Goal: Transaction & Acquisition: Purchase product/service

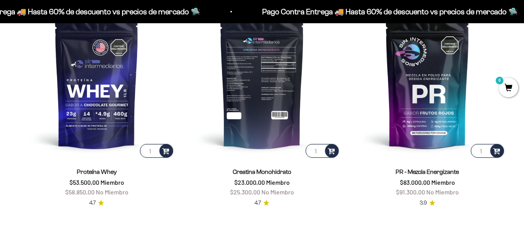
scroll to position [310, 0]
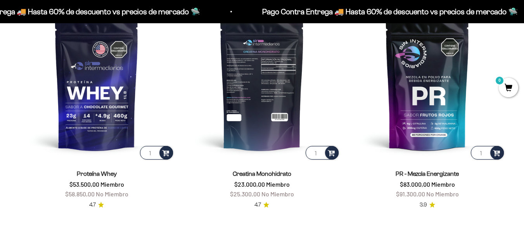
click at [270, 116] on img at bounding box center [262, 83] width 156 height 156
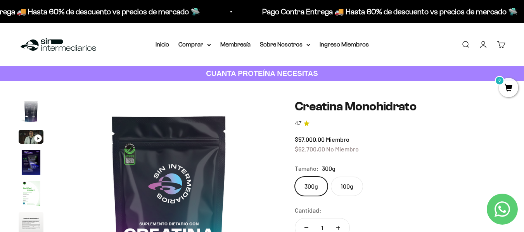
scroll to position [64, 0]
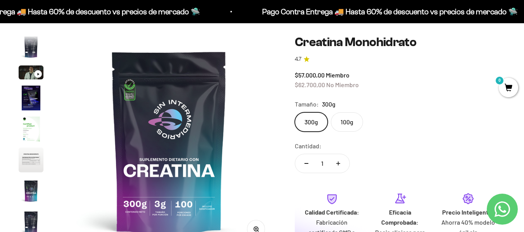
click at [29, 165] on img "Ir al artículo 6" at bounding box center [31, 160] width 25 height 25
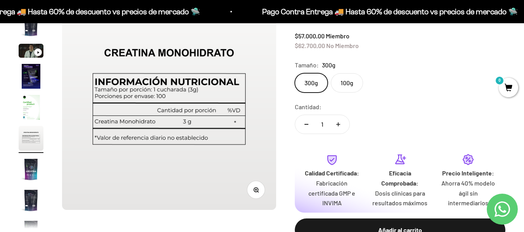
scroll to position [104, 0]
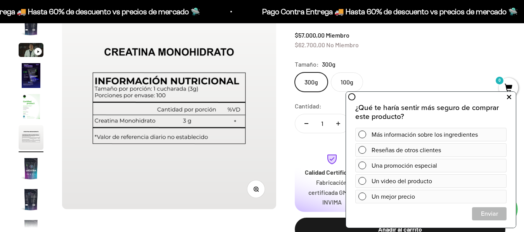
click at [509, 97] on icon at bounding box center [509, 97] width 4 height 10
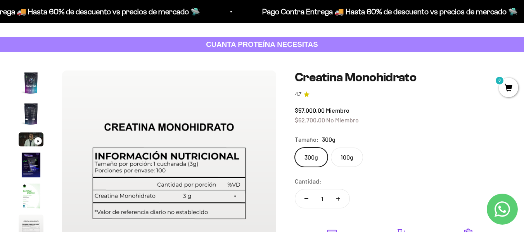
scroll to position [29, 0]
click at [31, 113] on img "Ir al artículo 2" at bounding box center [31, 113] width 25 height 25
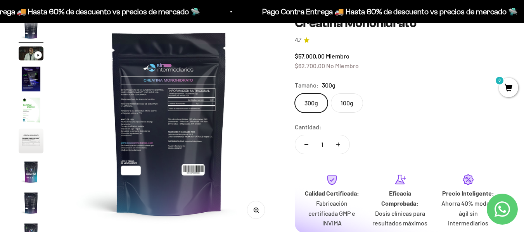
scroll to position [83, 0]
click at [36, 144] on img "Ir al artículo 6" at bounding box center [31, 141] width 25 height 25
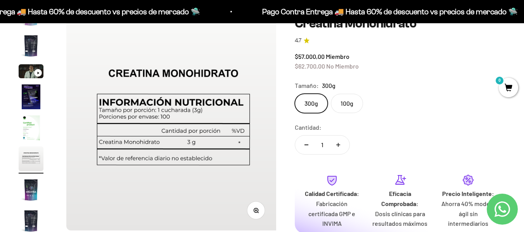
scroll to position [0, 1094]
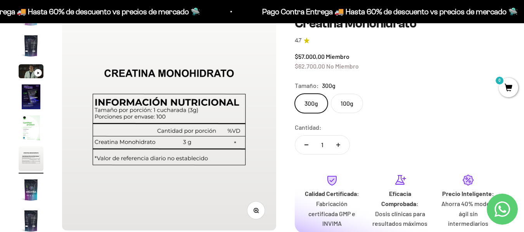
click at [30, 45] on img "Ir al artículo 2" at bounding box center [31, 45] width 25 height 25
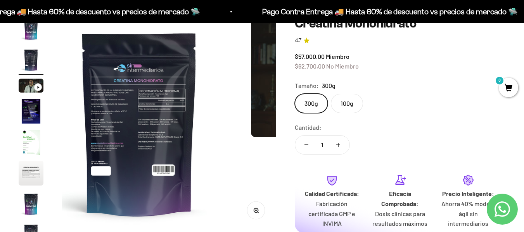
scroll to position [0, 219]
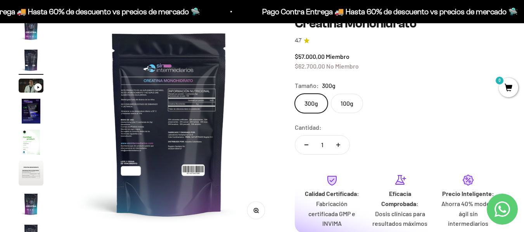
click at [259, 216] on button "Zoom" at bounding box center [255, 210] width 17 height 17
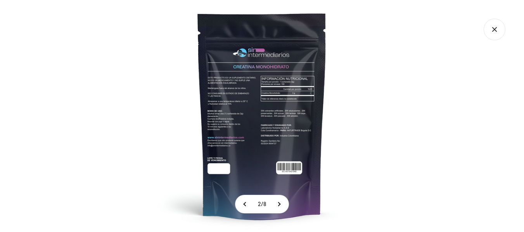
click at [282, 131] on img at bounding box center [262, 116] width 242 height 242
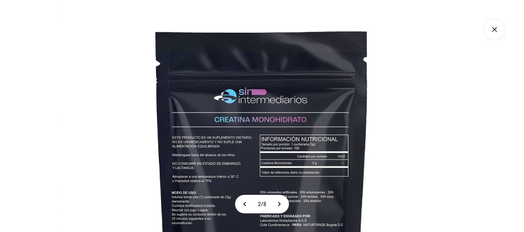
click at [495, 37] on icon "Cerrar galería" at bounding box center [495, 30] width 22 height 22
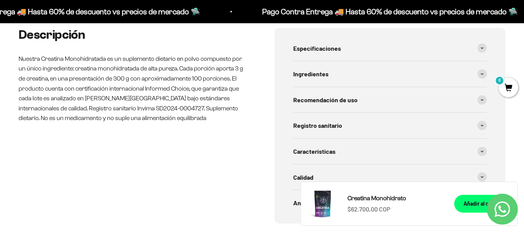
scroll to position [350, 0]
